Goal: Transaction & Acquisition: Purchase product/service

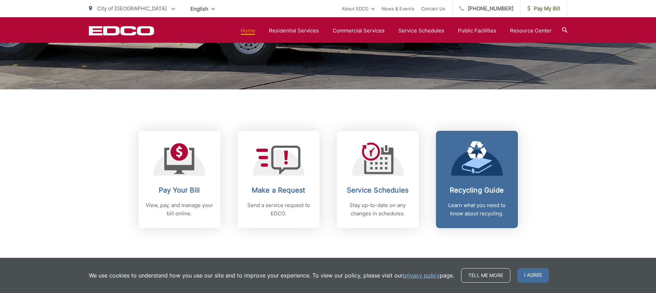
scroll to position [283, 0]
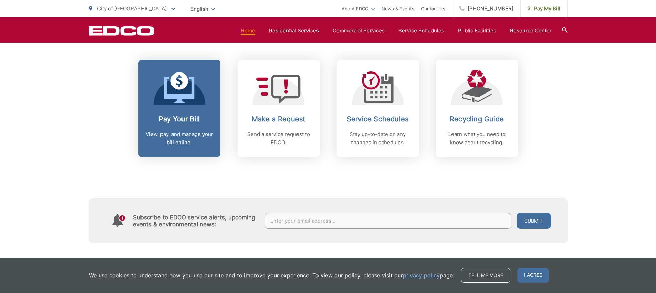
click at [176, 118] on h2 "Pay Your Bill" at bounding box center [179, 119] width 68 height 8
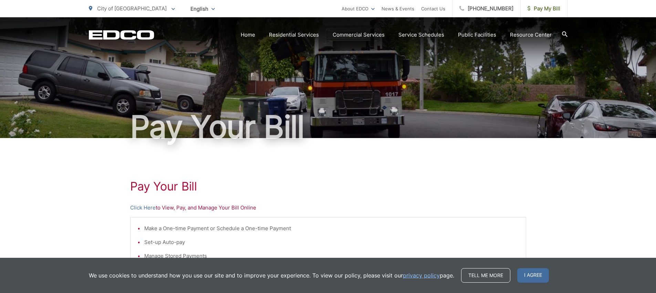
scroll to position [109, 0]
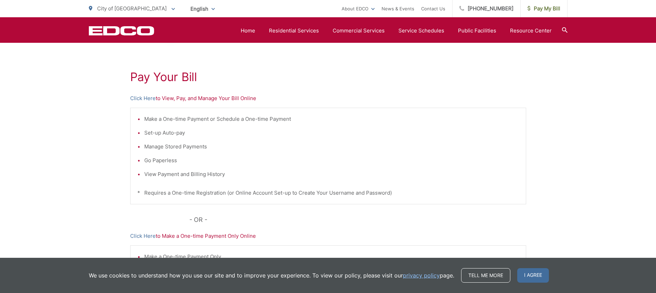
click at [223, 96] on p "Click Here to View, Pay, and Manage Your Bill Online" at bounding box center [328, 98] width 396 height 8
click at [136, 96] on link "Click Here" at bounding box center [143, 98] width 26 height 8
